Goal: Complete application form

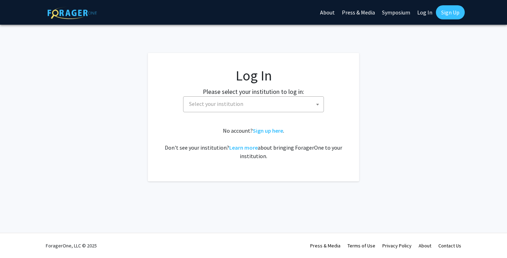
select select
click at [257, 107] on span "Select your institution" at bounding box center [254, 104] width 137 height 14
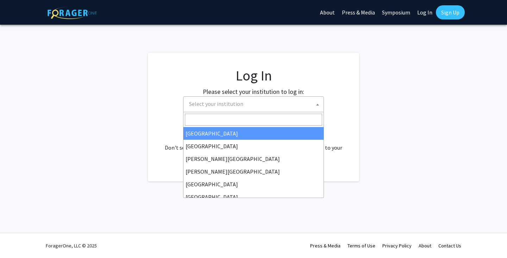
select select "34"
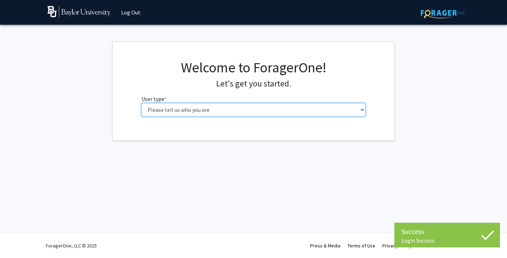
click at [197, 112] on select "Please tell us who you are Undergraduate Student Master's Student Doctoral Cand…" at bounding box center [254, 109] width 224 height 13
select select "1: undergrad"
click at [139, 103] on select "Please tell us who you are Undergraduate Student Master's Student Doctoral Cand…" at bounding box center [251, 109] width 224 height 13
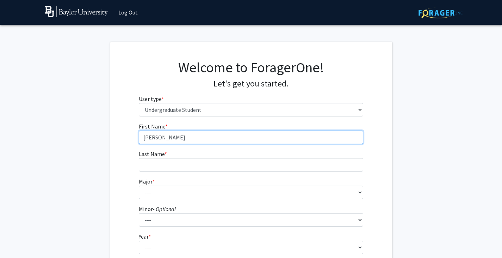
type input "Owen"
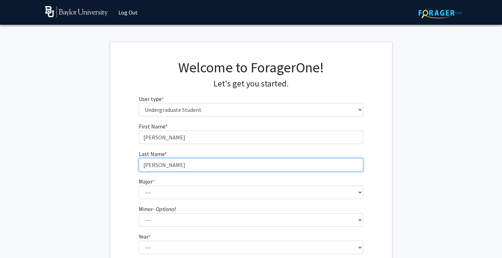
type input "Swint"
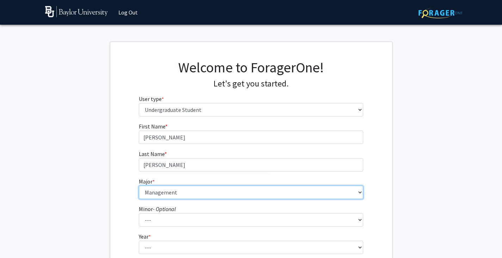
select select "80: 2745"
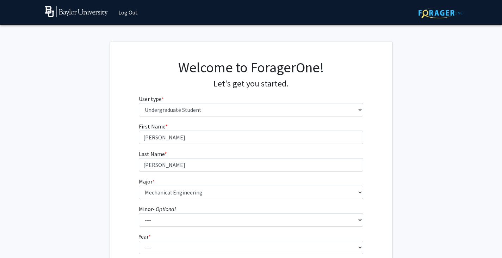
scroll to position [111, 0]
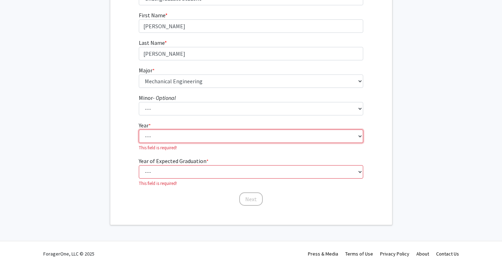
click at [184, 135] on select "--- First-year Sophomore Junior Senior Postbaccalaureate Certificate" at bounding box center [251, 135] width 224 height 13
select select "1: first-year"
click at [139, 129] on select "--- First-year Sophomore Junior Senior Postbaccalaureate Certificate" at bounding box center [251, 135] width 224 height 13
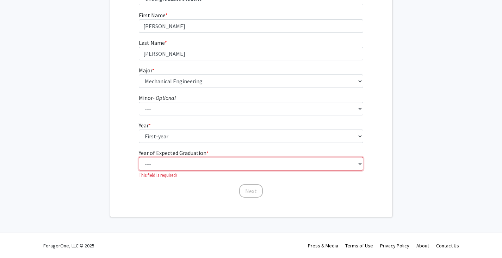
click at [172, 165] on select "--- 2025 2026 2027 2028 2029 2030 2031 2032 2033 2034" at bounding box center [251, 163] width 224 height 13
select select "5: 2029"
click at [139, 165] on select "--- 2025 2026 2027 2028 2029 2030 2031 2032 2033 2034" at bounding box center [251, 163] width 224 height 13
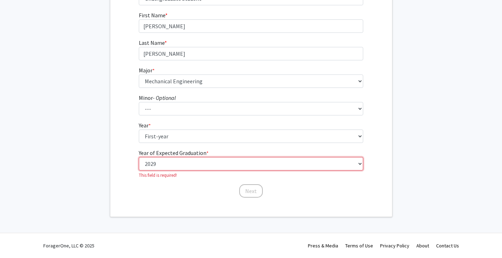
scroll to position [103, 0]
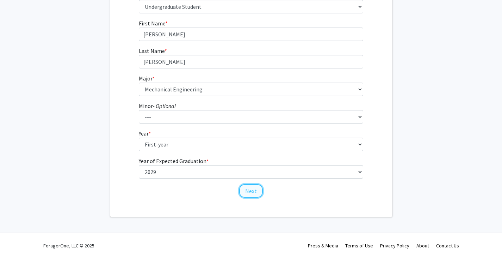
click at [244, 187] on button "Next" at bounding box center [251, 190] width 24 height 13
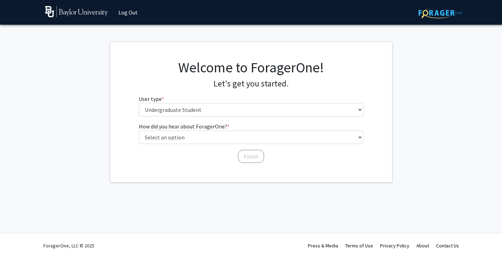
scroll to position [0, 0]
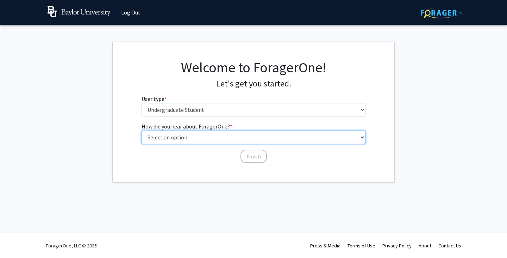
click at [223, 138] on select "Select an option Peer/student recommendation Faculty/staff recommendation Unive…" at bounding box center [254, 136] width 224 height 13
select select "2: faculty_recommendation"
click at [142, 130] on select "Select an option Peer/student recommendation Faculty/staff recommendation Unive…" at bounding box center [254, 136] width 224 height 13
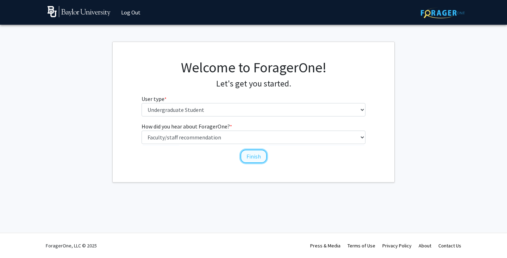
click at [261, 151] on button "Finish" at bounding box center [254, 155] width 26 height 13
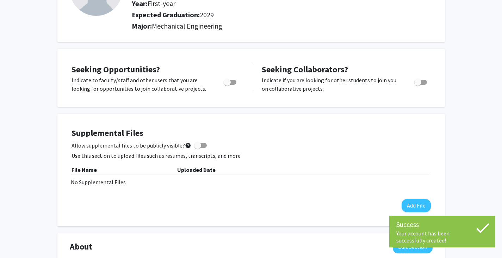
scroll to position [85, 0]
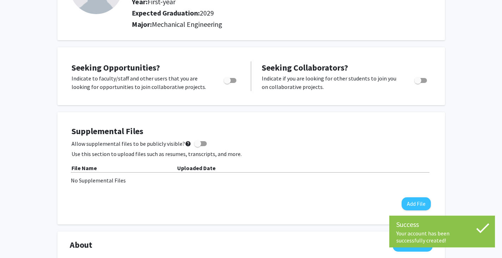
click at [232, 82] on label "Toggle" at bounding box center [228, 80] width 15 height 8
click at [227, 83] on input "Are you actively seeking opportunities?" at bounding box center [227, 83] width 0 height 0
checkbox input "true"
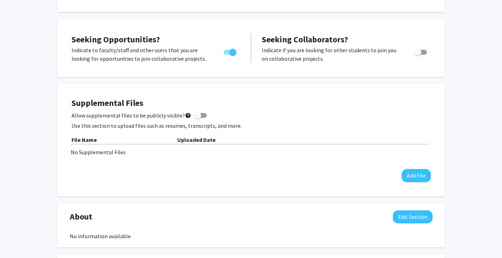
scroll to position [114, 0]
click at [200, 113] on span at bounding box center [200, 114] width 13 height 5
click at [198, 117] on input "Allow supplemental files to be publicly visible? help" at bounding box center [197, 117] width 0 height 0
checkbox input "true"
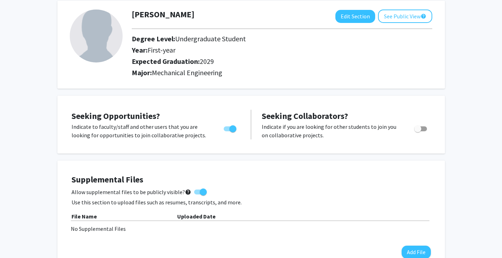
scroll to position [0, 0]
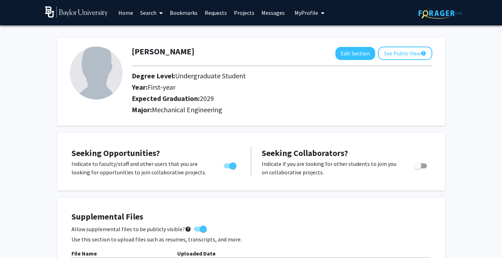
drag, startPoint x: 165, startPoint y: 1, endPoint x: 463, endPoint y: 98, distance: 313.3
